Goal: Use online tool/utility: Utilize a website feature to perform a specific function

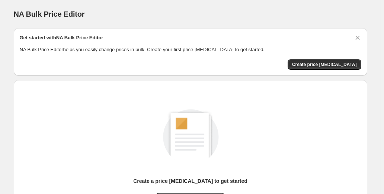
scroll to position [71, 0]
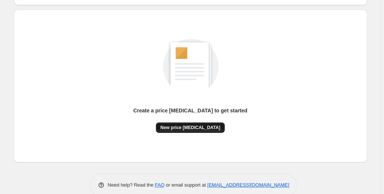
click at [183, 123] on button "New price [MEDICAL_DATA]" at bounding box center [190, 128] width 69 height 10
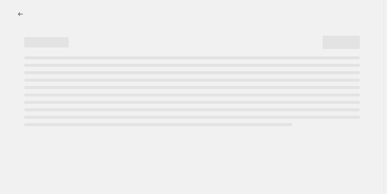
select select "percentage"
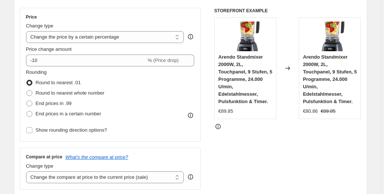
scroll to position [131, 0]
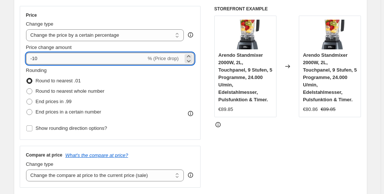
click at [41, 57] on input "-10" at bounding box center [86, 59] width 120 height 12
type input "-1"
type input "-2"
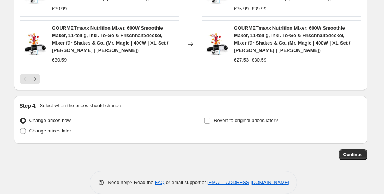
scroll to position [626, 0]
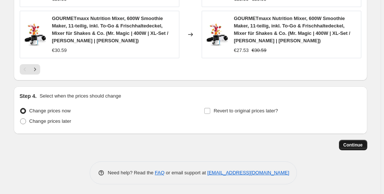
type input "-30"
click at [361, 140] on button "Continue" at bounding box center [353, 145] width 28 height 10
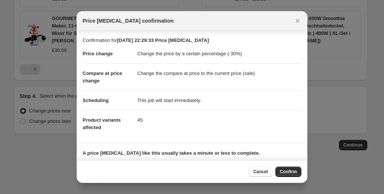
scroll to position [49, 0]
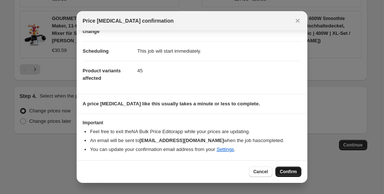
click at [290, 171] on span "Confirm" at bounding box center [288, 172] width 17 height 6
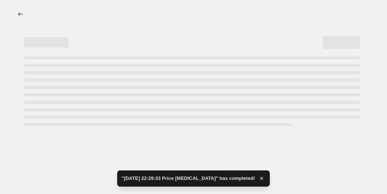
select select "percentage"
